Goal: Navigation & Orientation: Go to known website

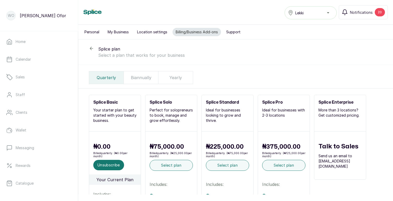
scroll to position [166, 0]
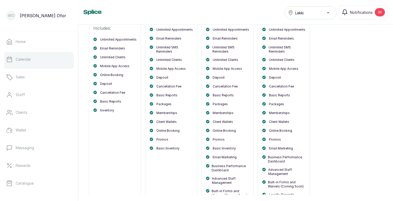
click at [24, 60] on p "Calendar" at bounding box center [23, 59] width 15 height 5
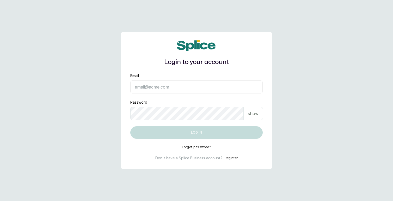
click at [156, 87] on input "Email" at bounding box center [196, 86] width 132 height 13
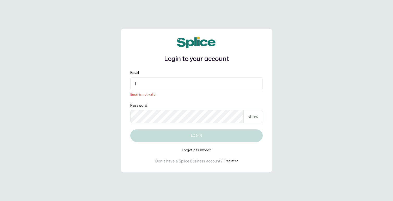
type input "layo@withsplice.com"
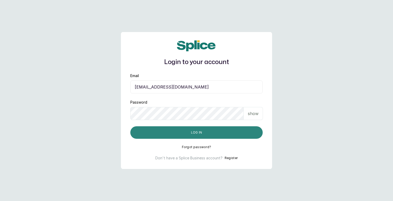
click at [195, 134] on button "Log in" at bounding box center [196, 132] width 132 height 12
